Goal: Task Accomplishment & Management: Manage account settings

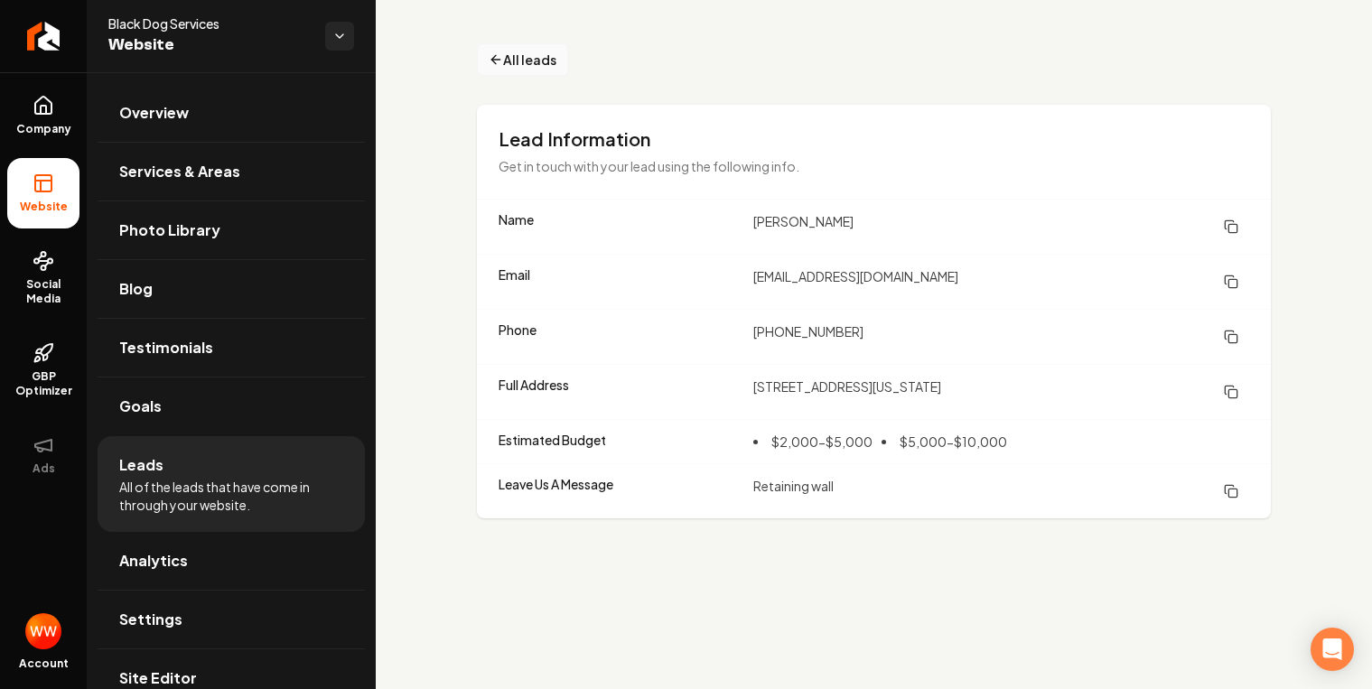
click at [519, 63] on span "All leads" at bounding box center [529, 60] width 53 height 19
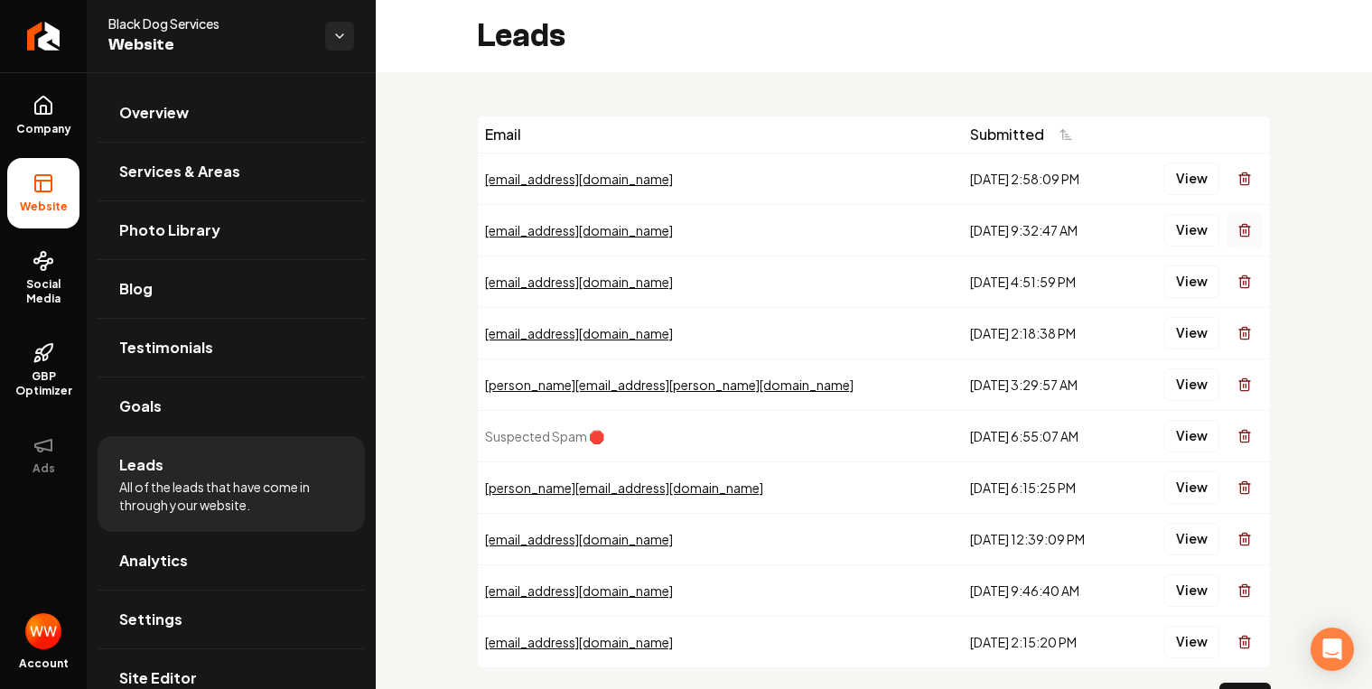
click at [1238, 224] on icon "Main content area" at bounding box center [1245, 230] width 14 height 14
click at [1179, 231] on button "View" at bounding box center [1191, 230] width 55 height 33
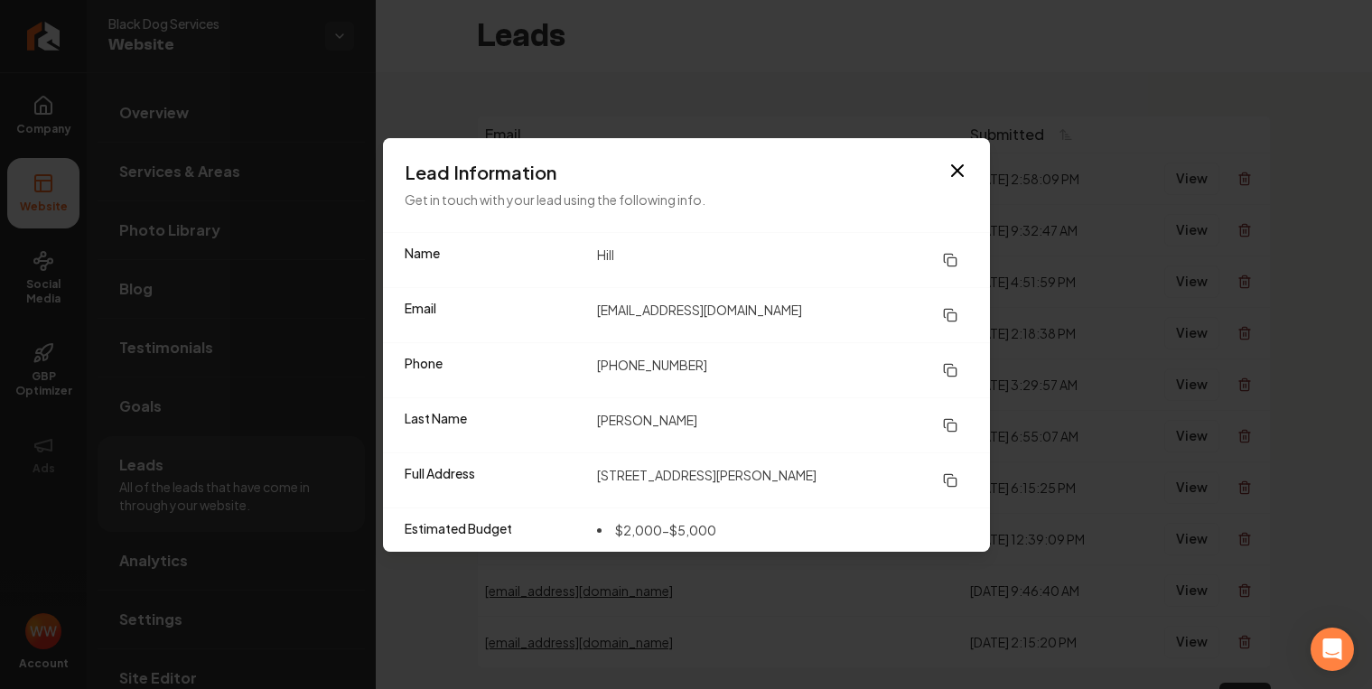
click at [953, 263] on icon at bounding box center [950, 260] width 14 height 14
click at [953, 420] on icon at bounding box center [950, 425] width 14 height 14
click at [954, 369] on icon at bounding box center [950, 370] width 14 height 14
click at [952, 313] on rect at bounding box center [952, 317] width 8 height 8
click at [958, 483] on button at bounding box center [950, 480] width 36 height 33
